Goal: Information Seeking & Learning: Learn about a topic

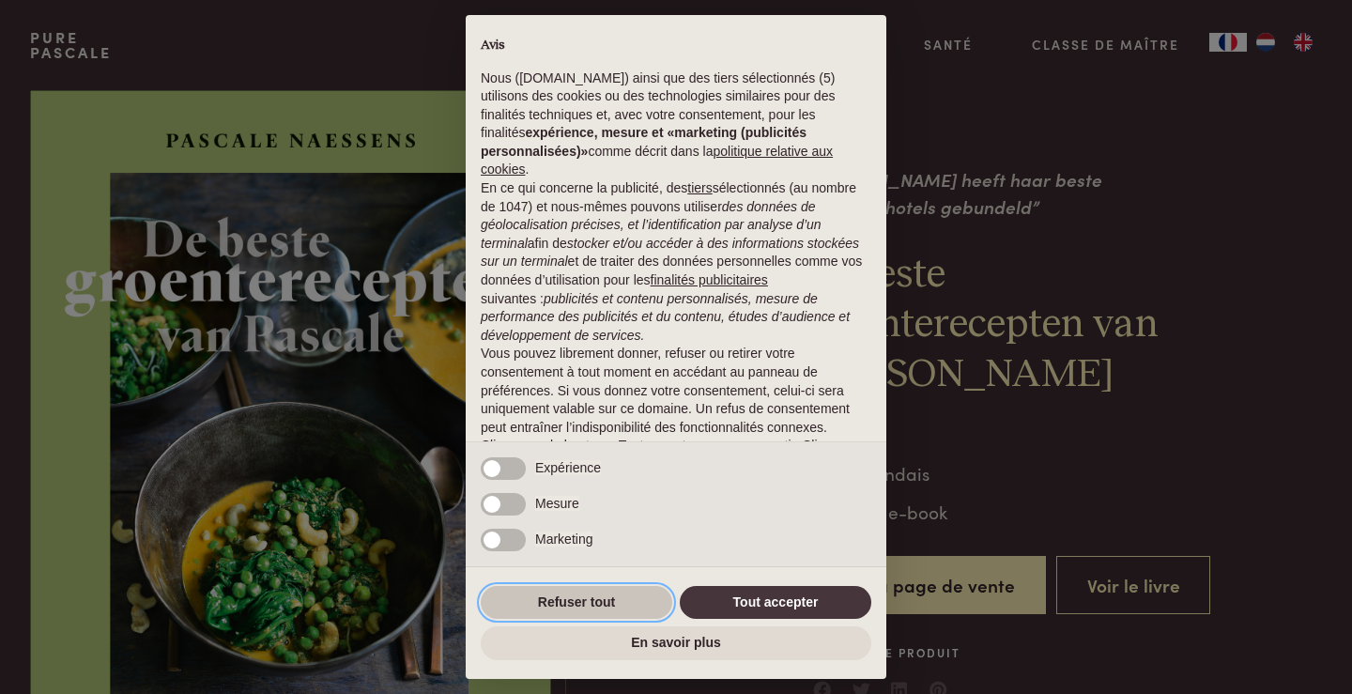
click at [571, 605] on button "Refuser tout" at bounding box center [577, 603] width 192 height 34
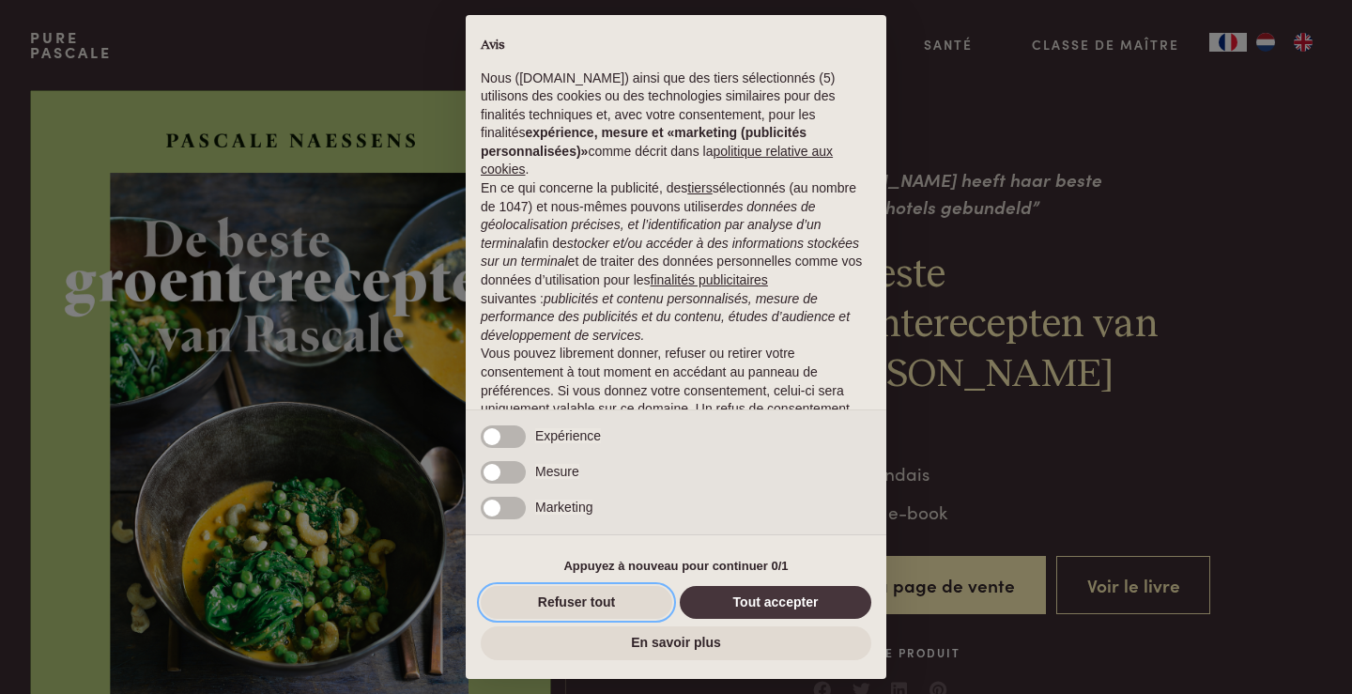
scroll to position [66, 0]
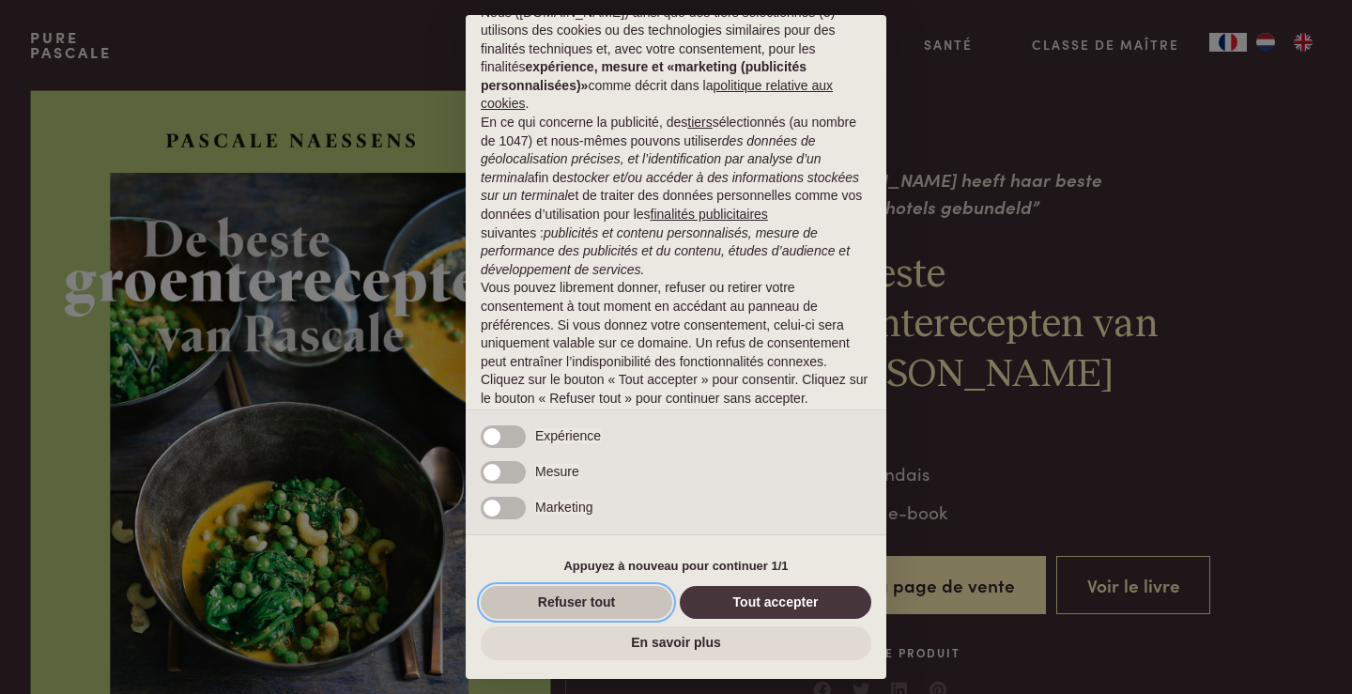
click at [550, 593] on button "Refuser tout" at bounding box center [577, 603] width 192 height 34
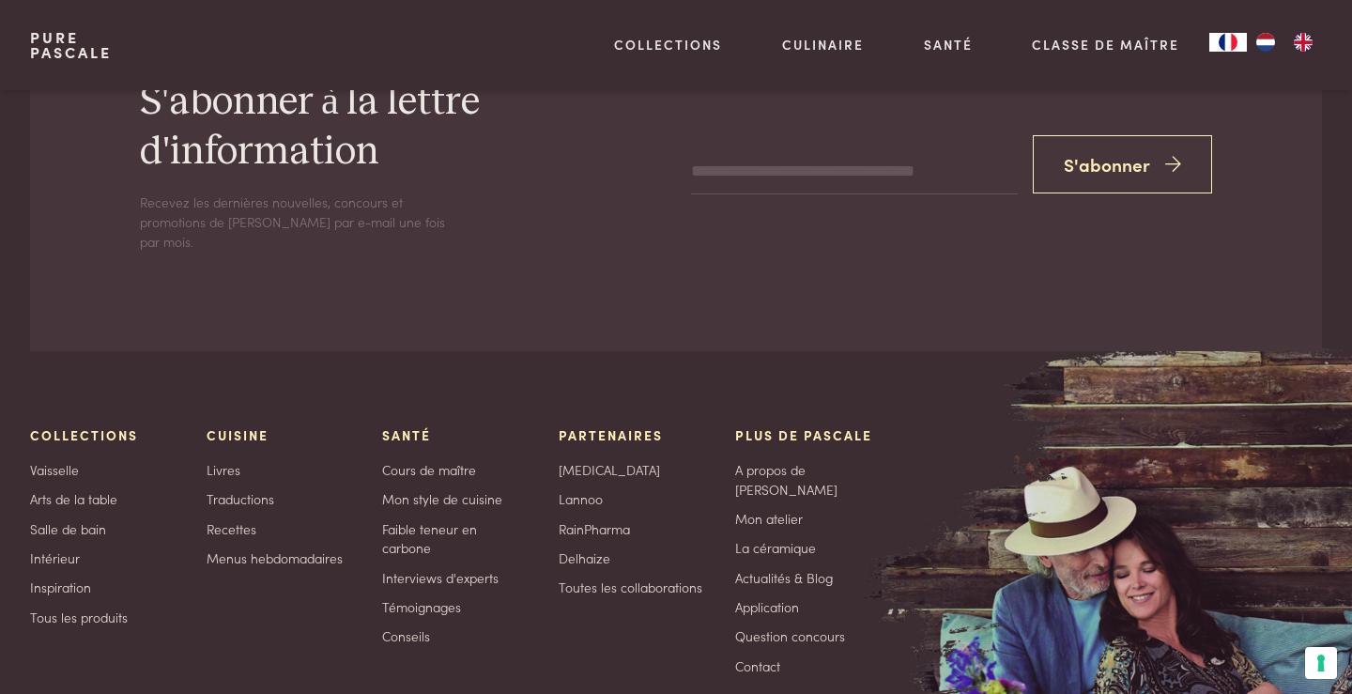
scroll to position [5641, 0]
click at [222, 458] on link "Livres" at bounding box center [224, 468] width 34 height 20
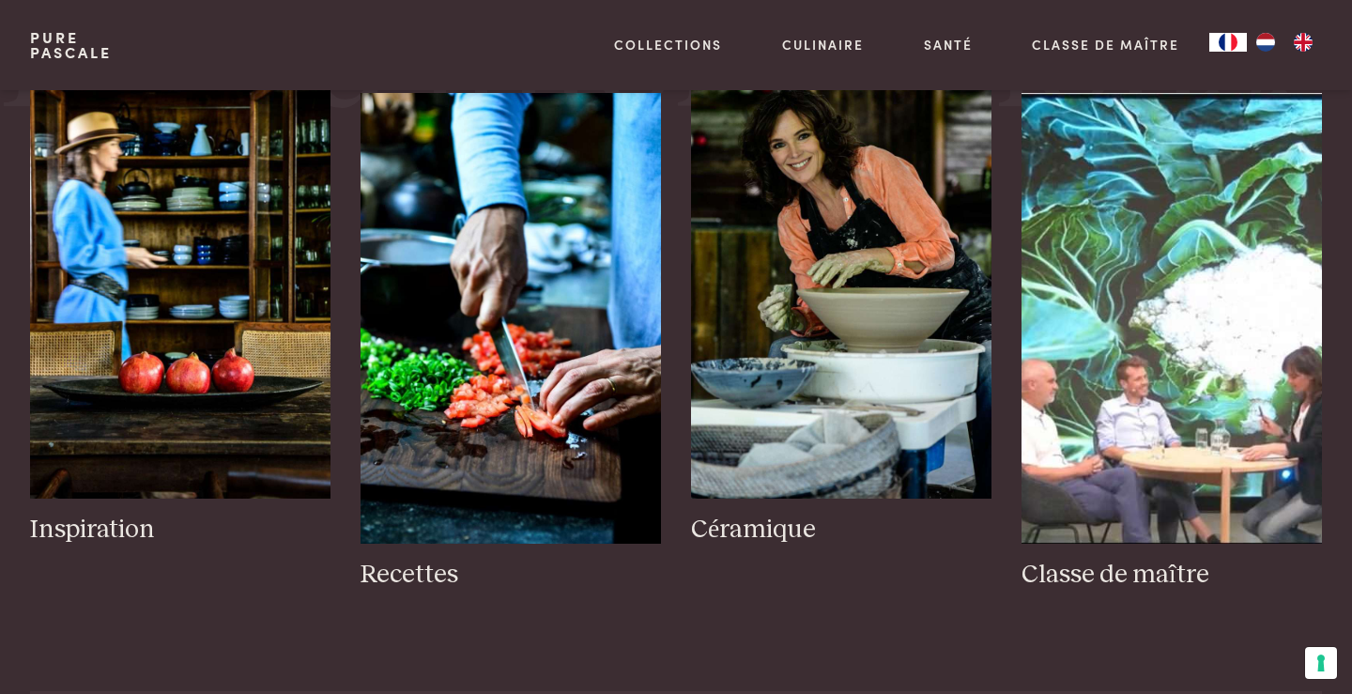
scroll to position [2512, 0]
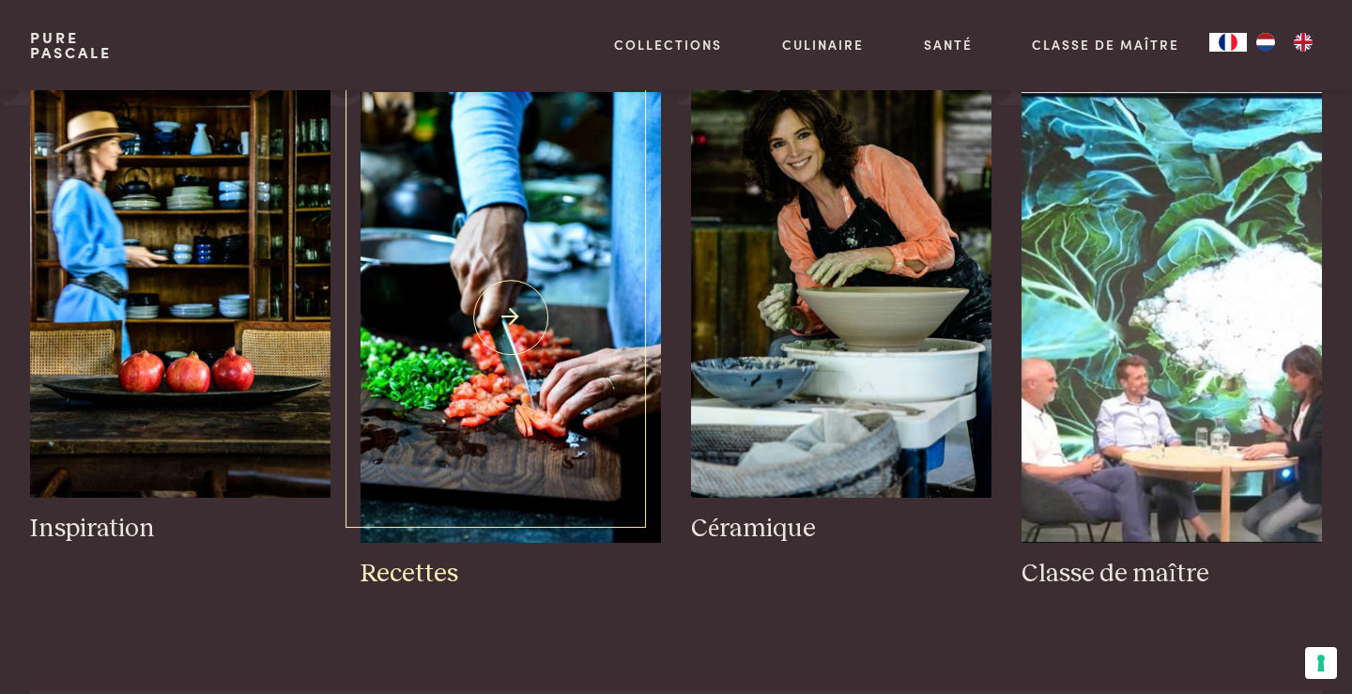
click at [423, 570] on h3 "Recettes" at bounding box center [511, 574] width 300 height 33
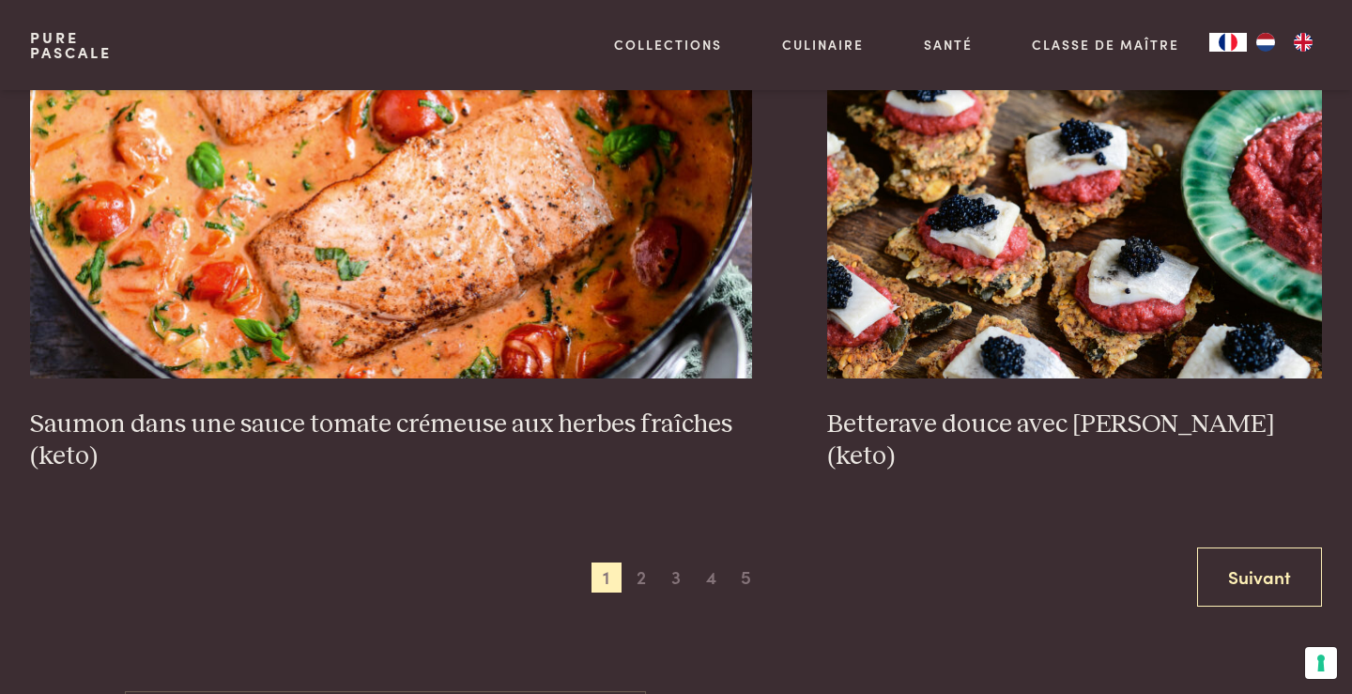
scroll to position [3621, 0]
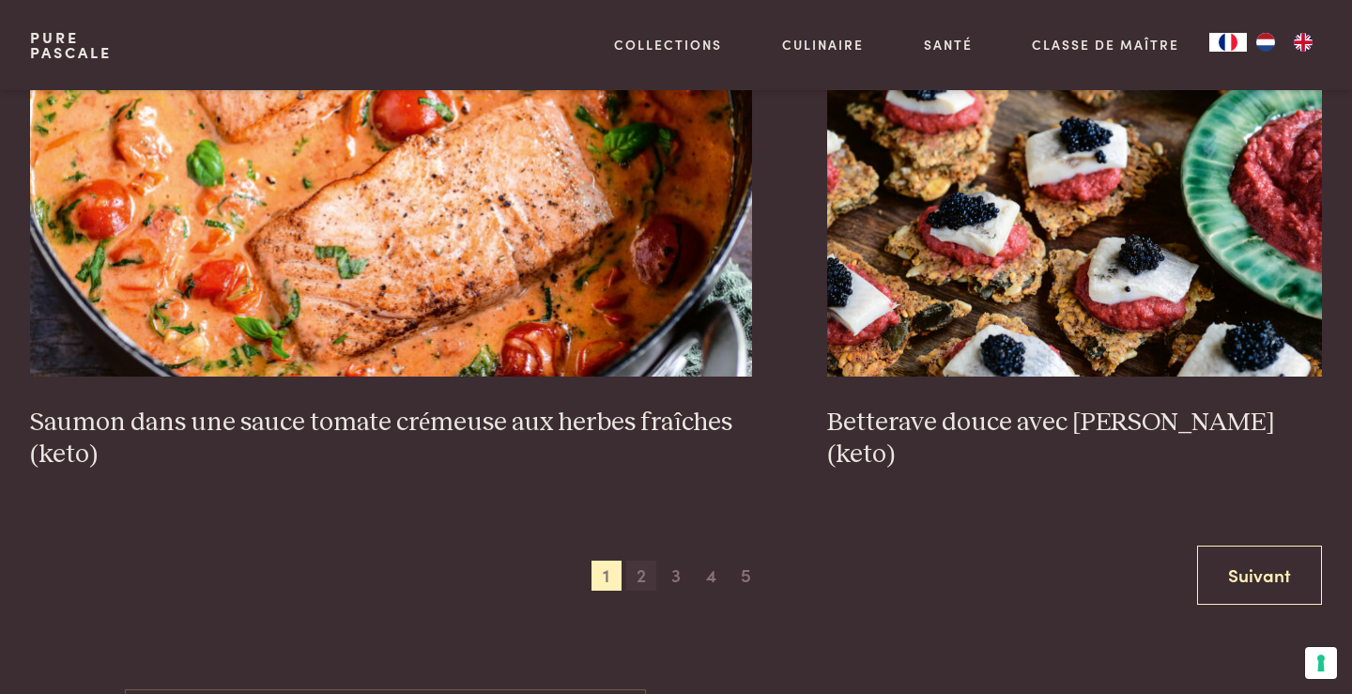
click at [642, 561] on span "2" at bounding box center [641, 576] width 30 height 30
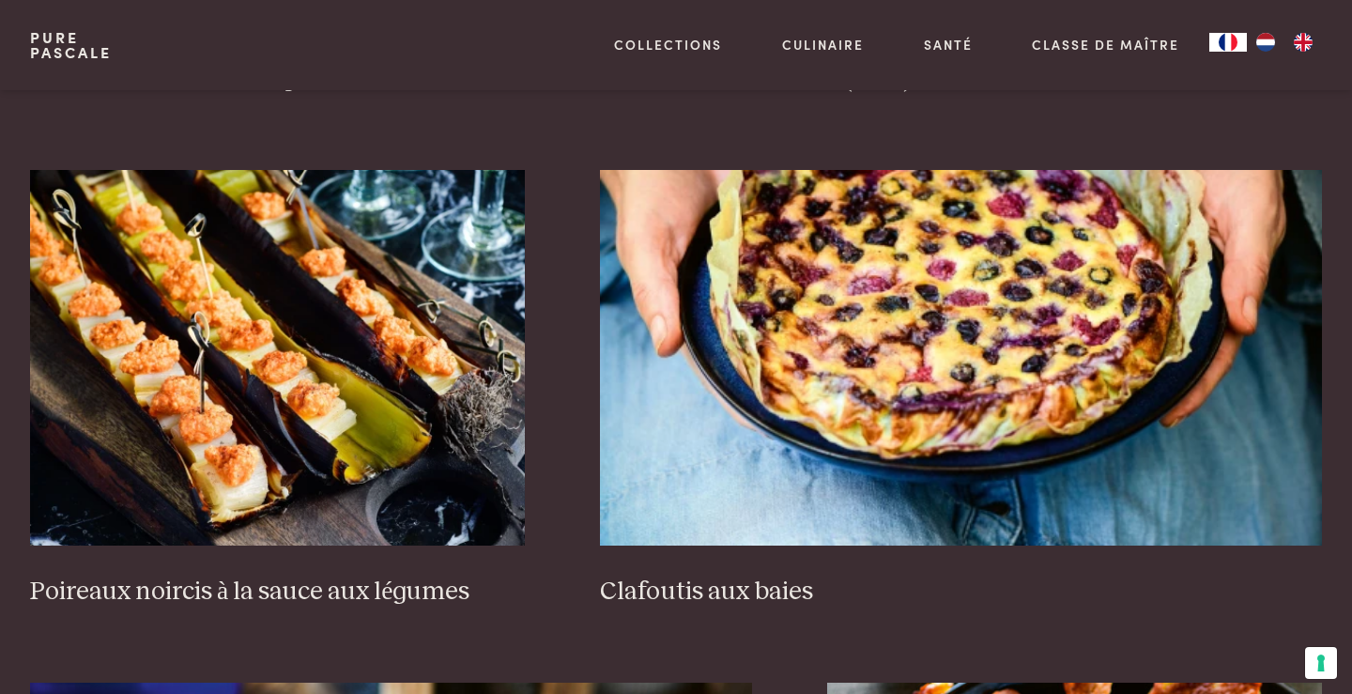
scroll to position [1371, 0]
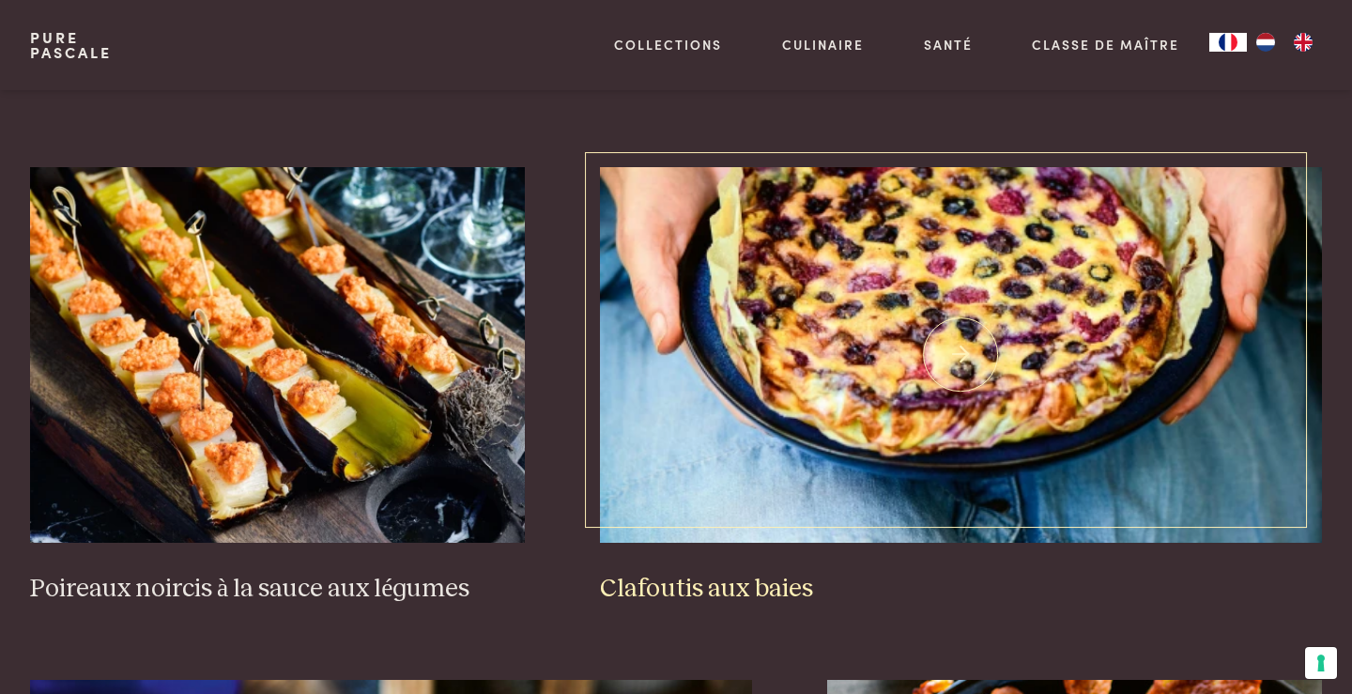
click at [966, 241] on img at bounding box center [961, 355] width 723 height 376
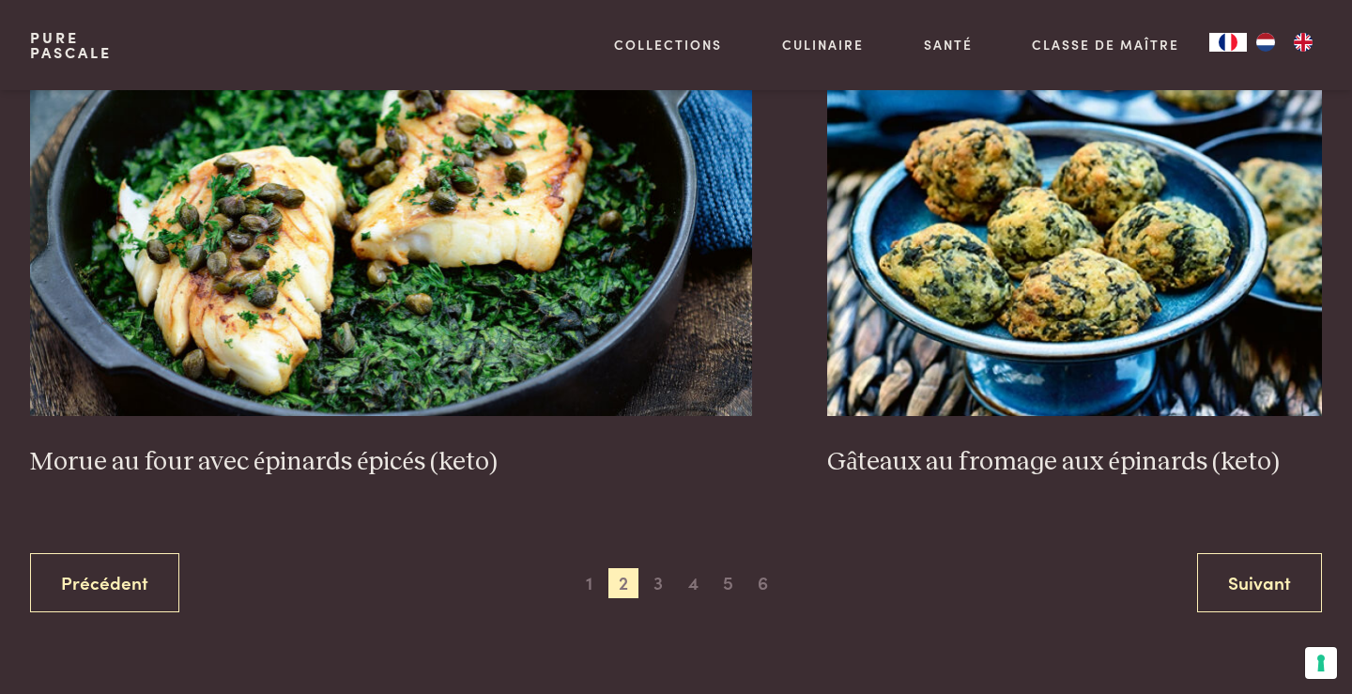
scroll to position [3617, 0]
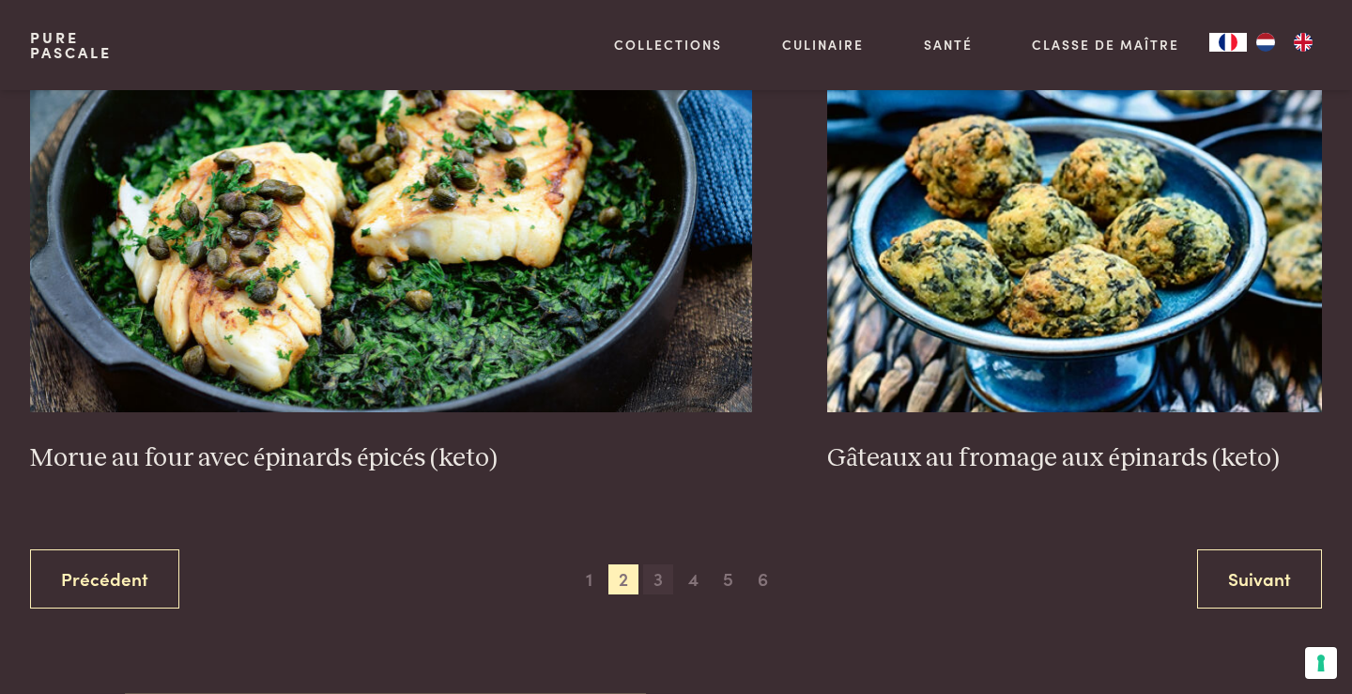
click at [656, 564] on span "3" at bounding box center [658, 579] width 30 height 30
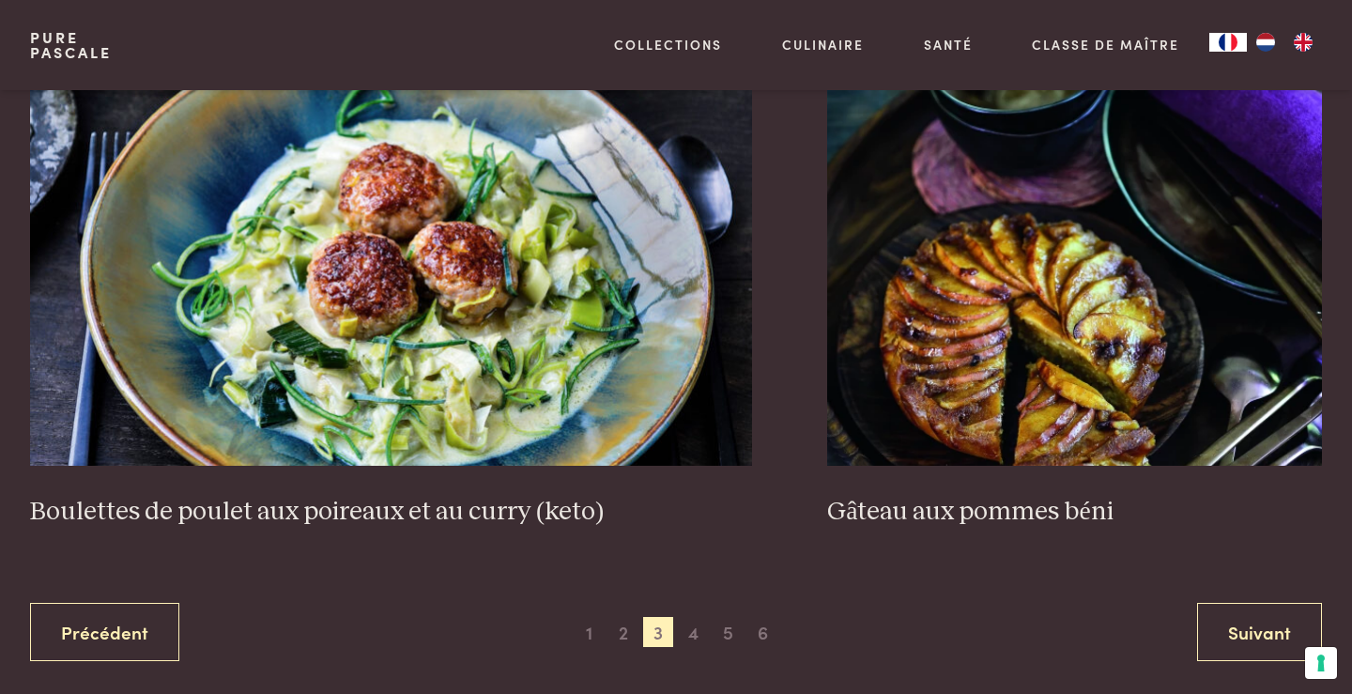
scroll to position [3600, 0]
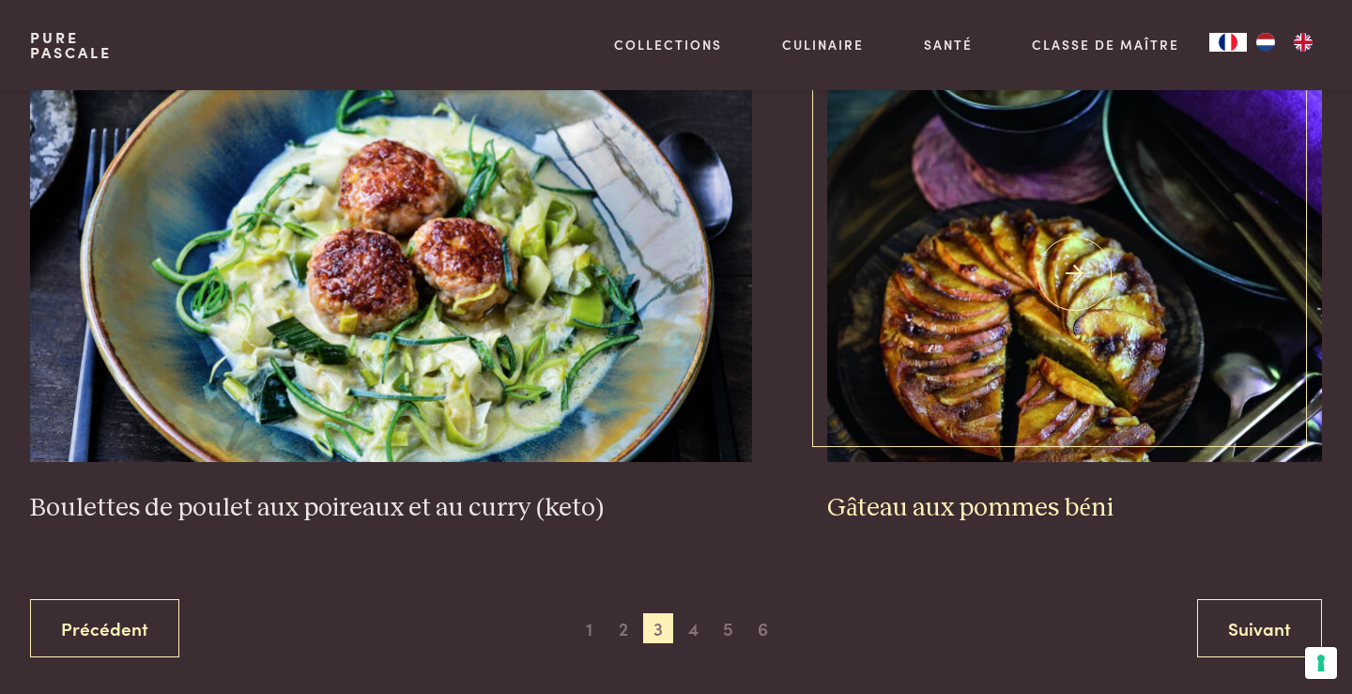
click at [1043, 286] on img at bounding box center [1074, 274] width 495 height 376
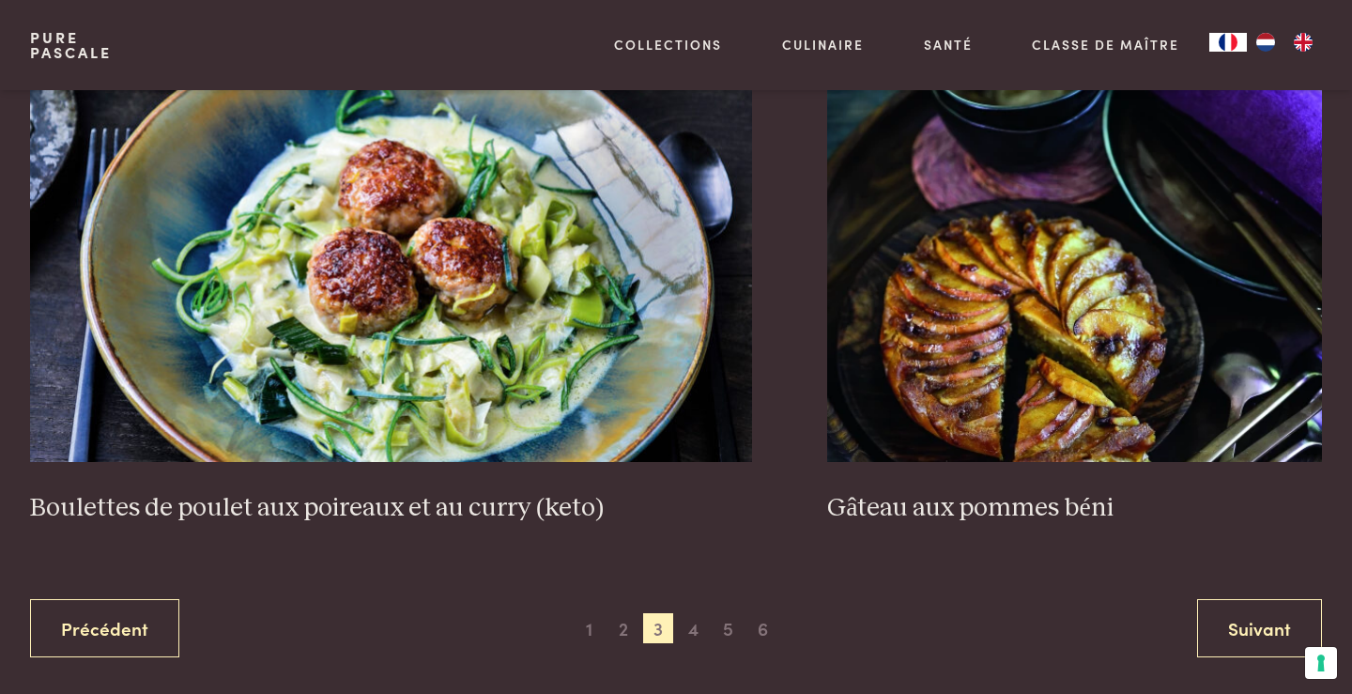
click at [693, 613] on span "4" at bounding box center [694, 628] width 30 height 30
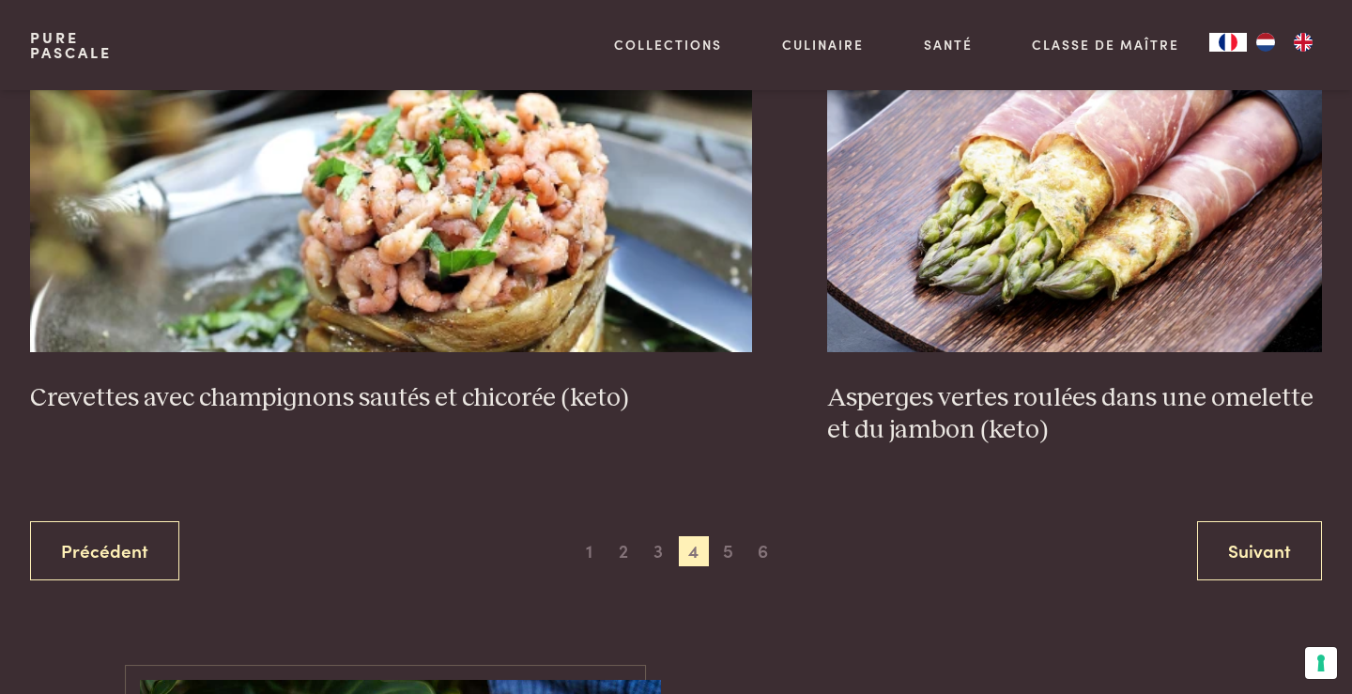
scroll to position [3646, 0]
click at [729, 535] on span "5" at bounding box center [729, 550] width 30 height 30
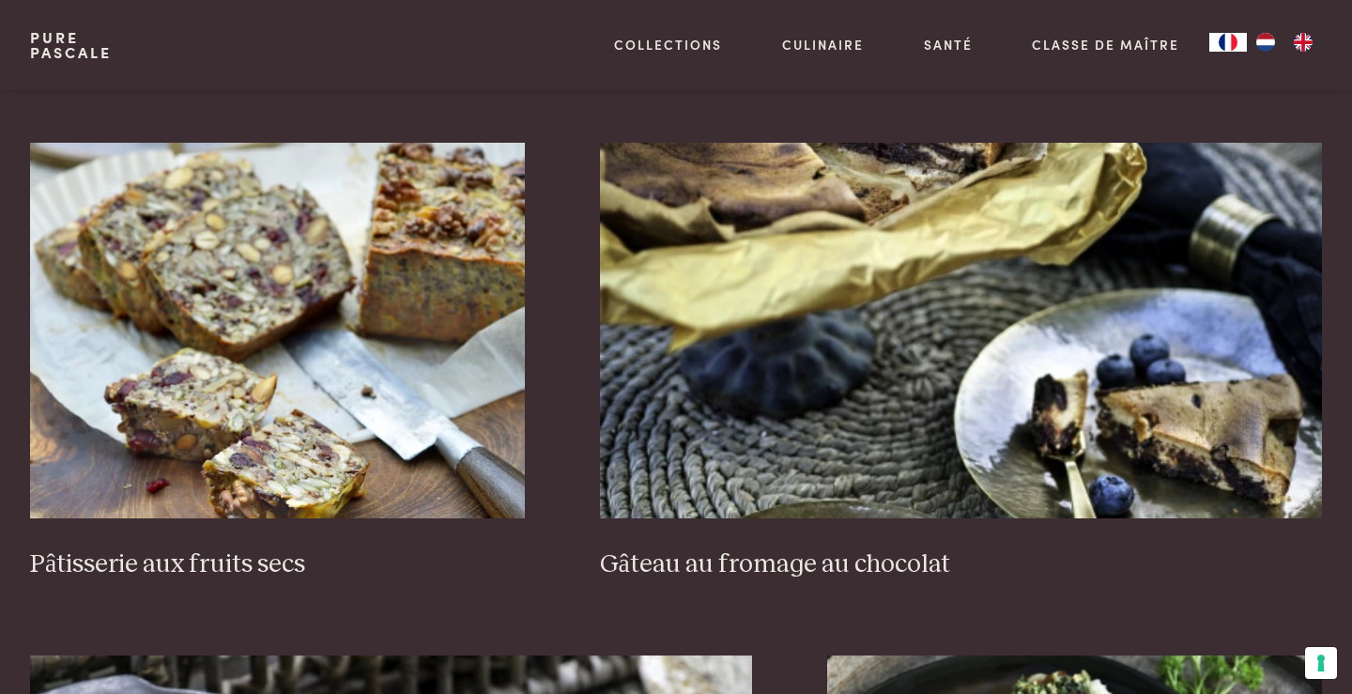
scroll to position [1426, 0]
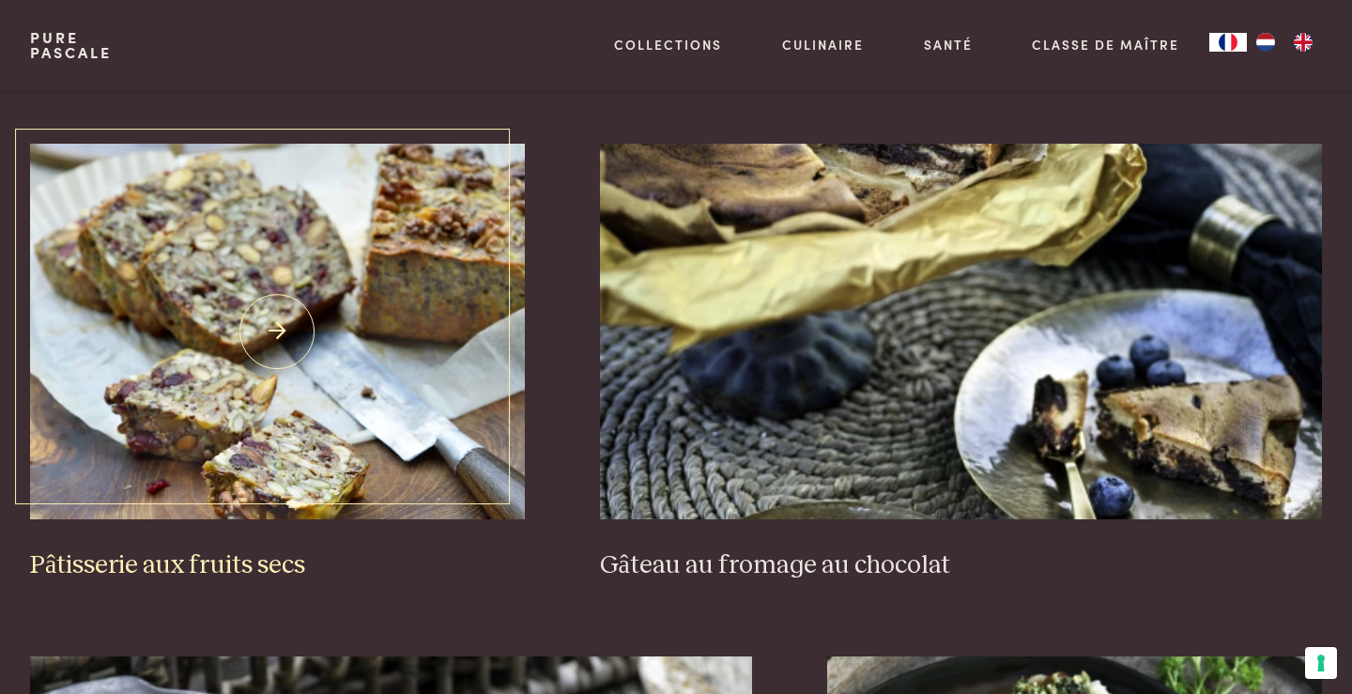
click at [248, 303] on img at bounding box center [277, 332] width 495 height 376
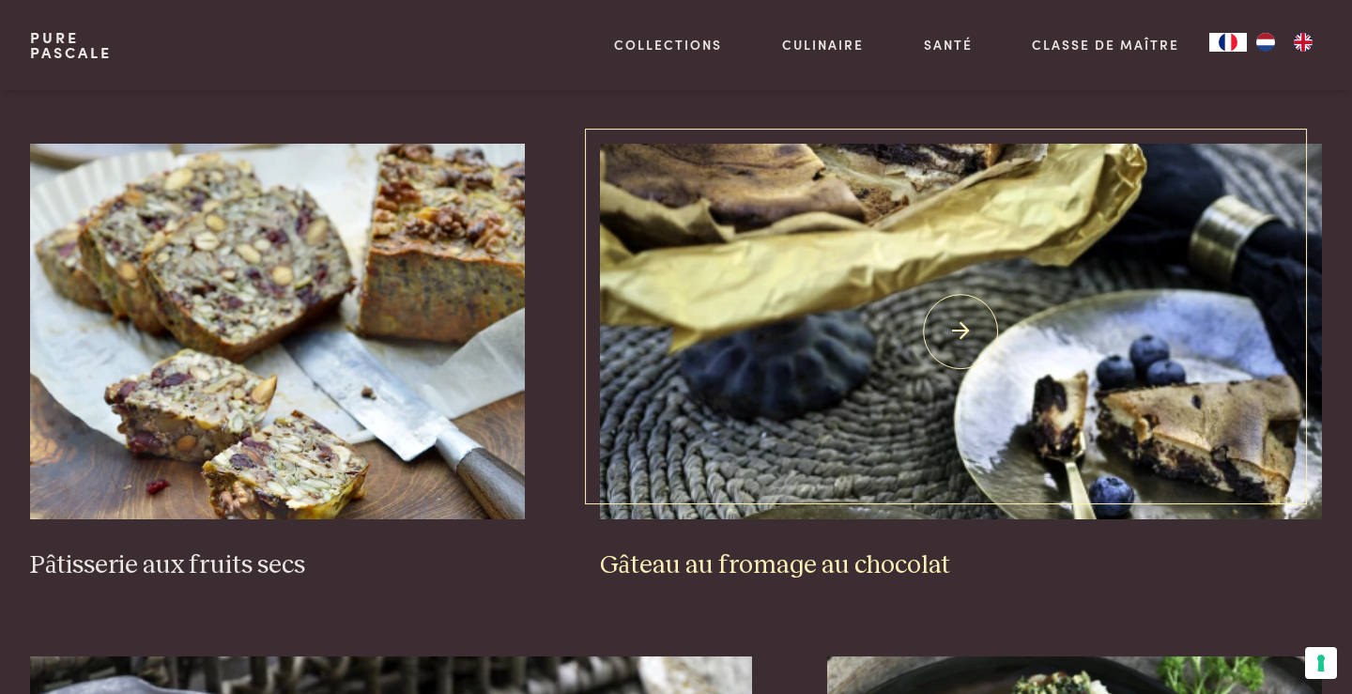
click at [961, 311] on img at bounding box center [961, 332] width 723 height 376
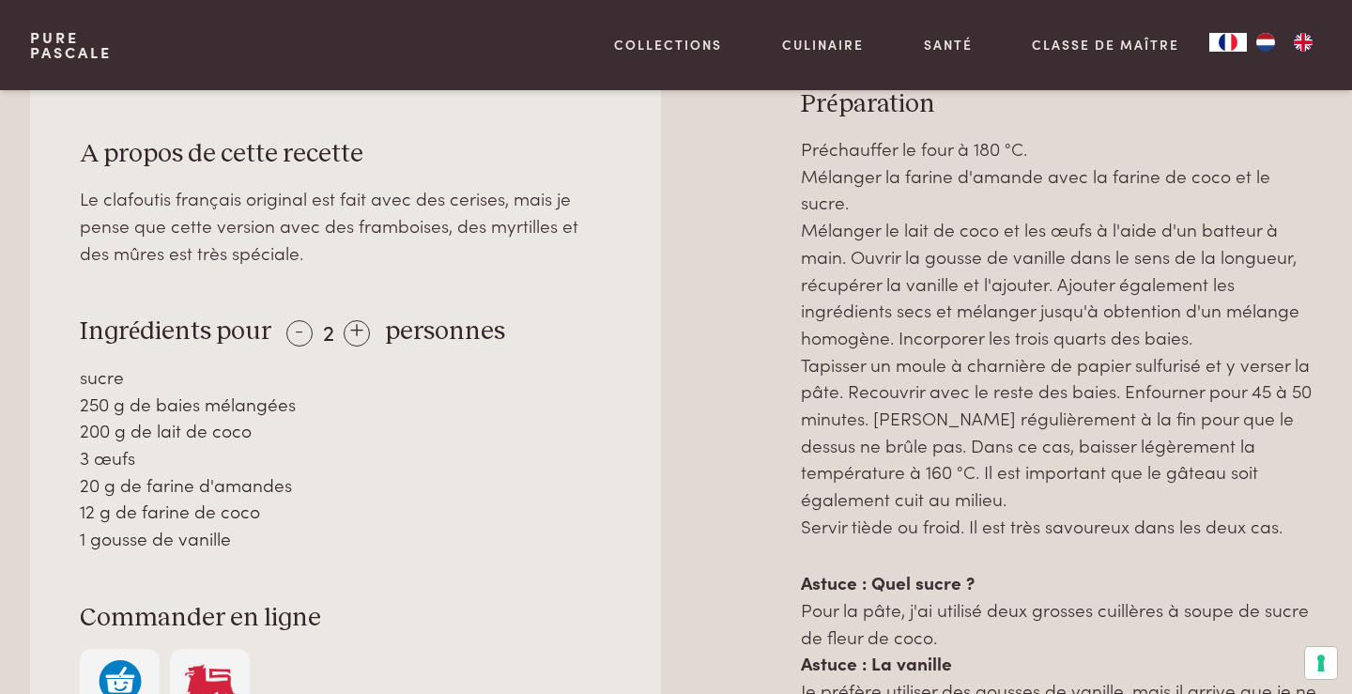
scroll to position [831, 0]
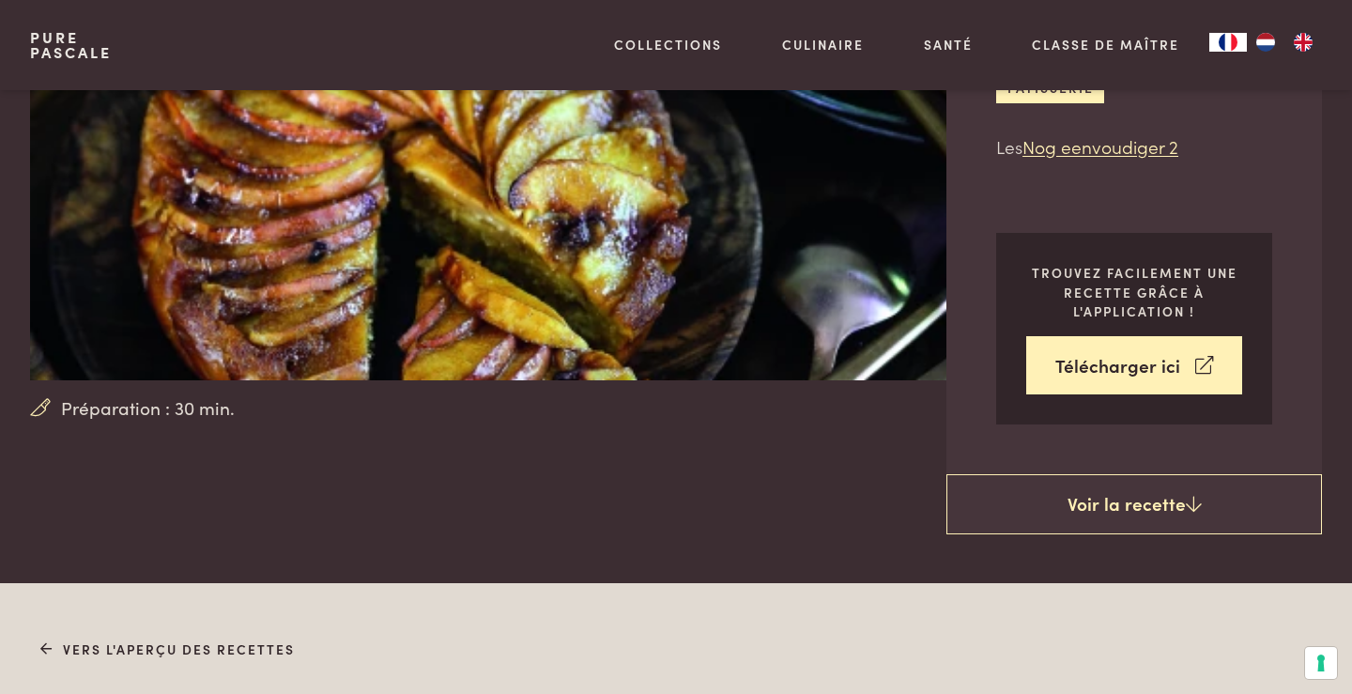
scroll to position [256, 0]
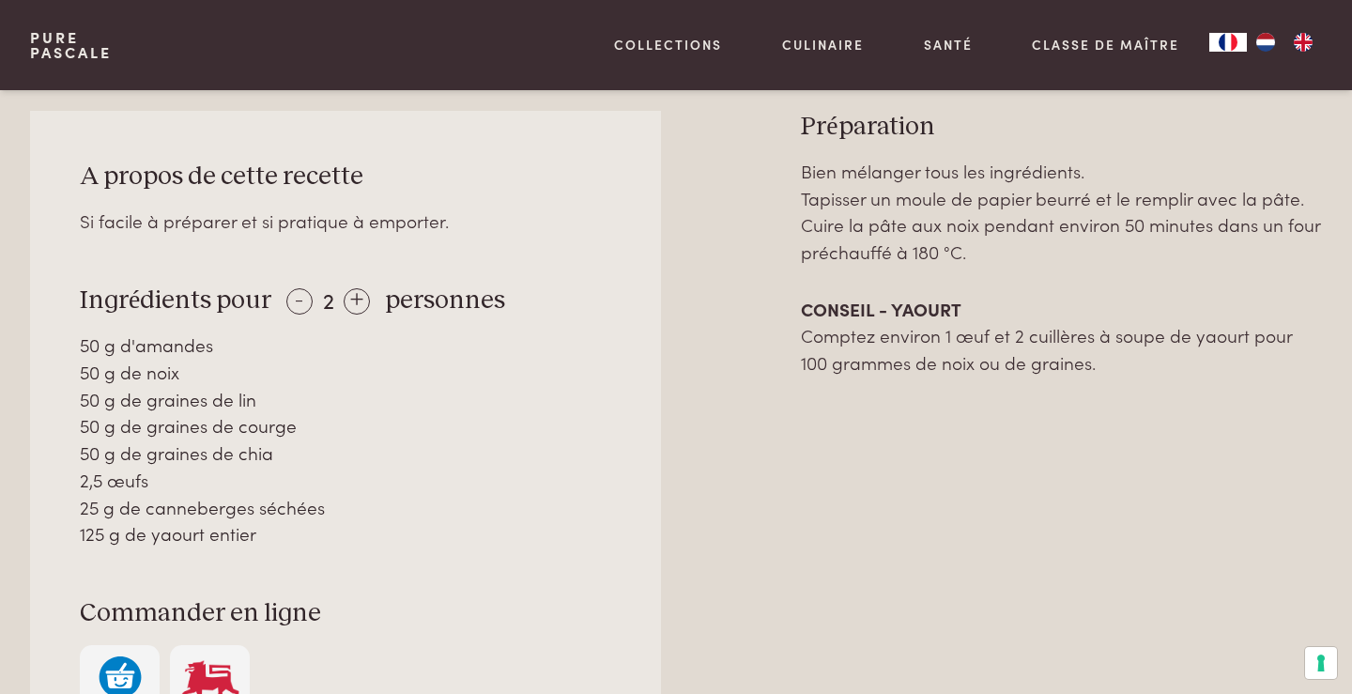
scroll to position [886, 0]
